Goal: Task Accomplishment & Management: Use online tool/utility

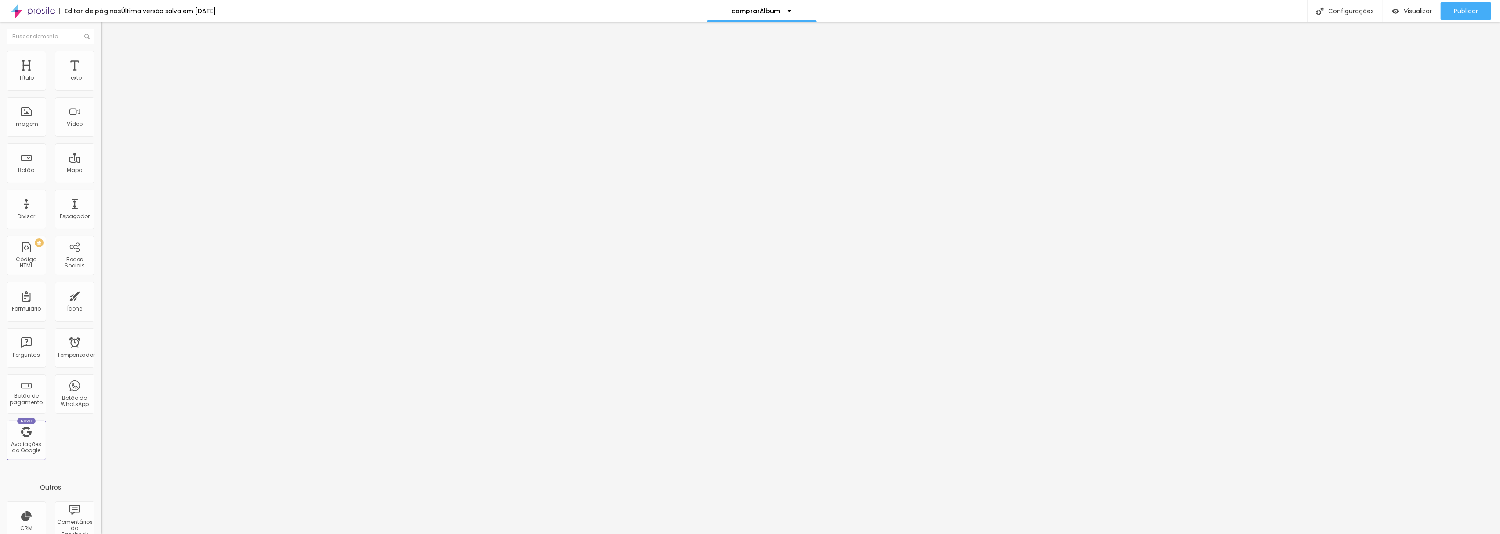
click at [101, 180] on input "[URL][DOMAIN_NAME]" at bounding box center [153, 176] width 105 height 9
click at [108, 30] on img "button" at bounding box center [111, 32] width 7 height 7
click at [101, 83] on input "Solicite uma proposta" at bounding box center [153, 78] width 105 height 9
type input "Solicite seu orçamento"
click at [101, 83] on input "Solicite uma proposta" at bounding box center [153, 78] width 105 height 9
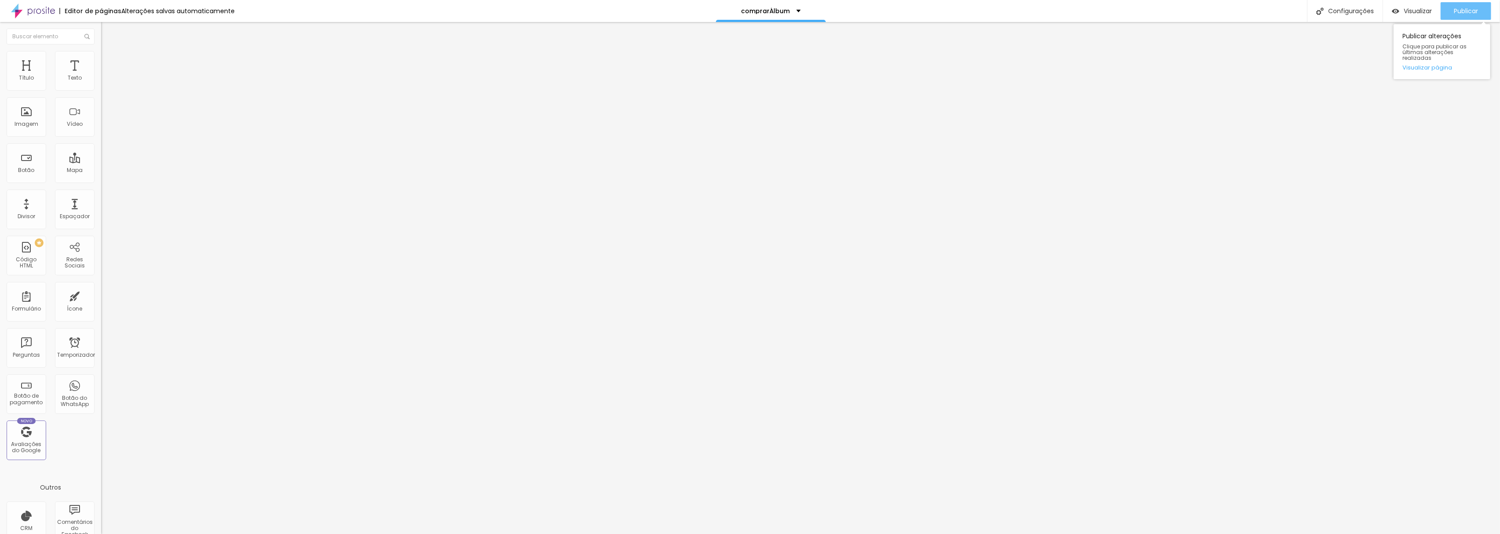
type input "Solicite seu orçamento"
click at [1469, 7] on font "Publicar" at bounding box center [1466, 11] width 24 height 9
click at [108, 32] on div "Editar nulo" at bounding box center [131, 32] width 46 height 7
click at [83, 11] on font "Editor de páginas" at bounding box center [93, 11] width 57 height 9
click at [46, 10] on img at bounding box center [33, 11] width 44 height 22
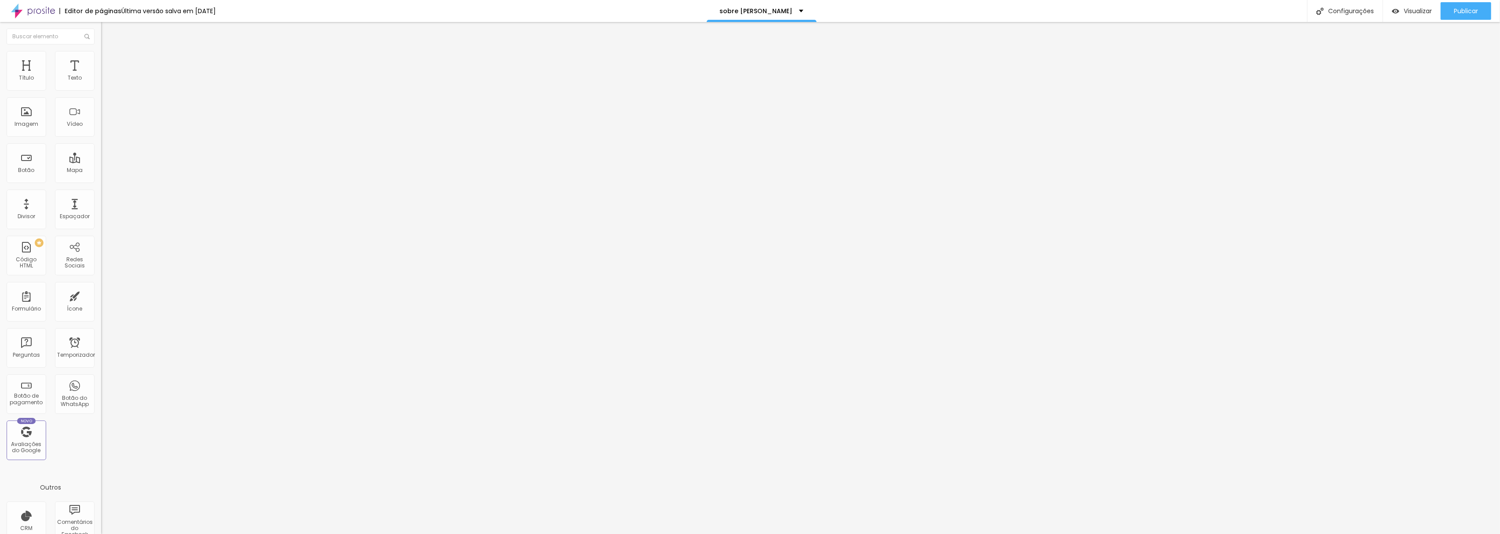
click at [101, 83] on input "entre em contato" at bounding box center [153, 78] width 105 height 9
click at [101, 83] on input "Solicite seu orçamento" at bounding box center [153, 78] width 105 height 9
type input "Solicite seu orçamento"
click at [1466, 9] on font "Publicar" at bounding box center [1466, 11] width 24 height 9
